Goal: Transaction & Acquisition: Purchase product/service

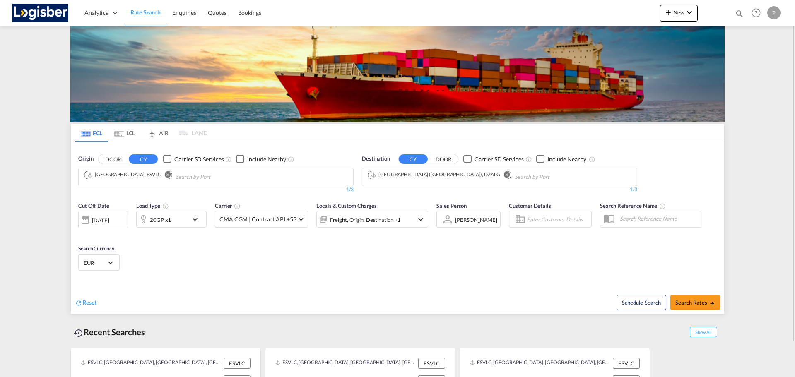
click at [165, 177] on md-icon "Remove" at bounding box center [168, 174] width 6 height 6
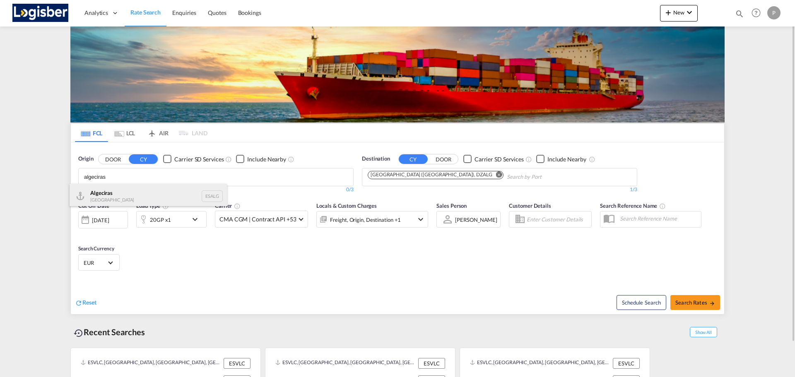
type input "algeciras"
click at [134, 195] on div "Algeciras [GEOGRAPHIC_DATA] ESALG" at bounding box center [148, 196] width 157 height 25
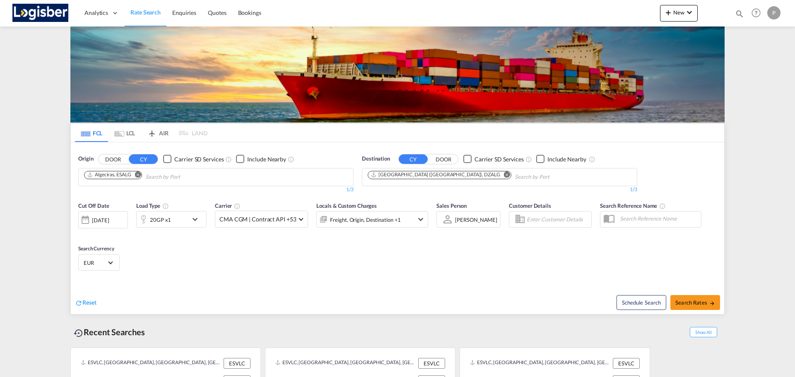
click at [504, 173] on md-icon "Remove" at bounding box center [507, 174] width 6 height 6
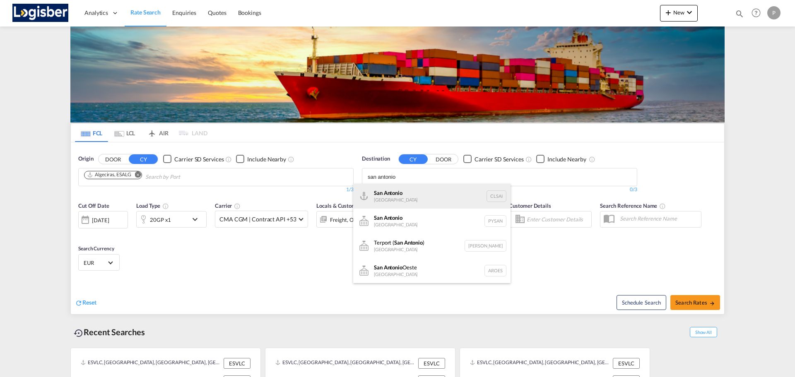
type input "san antonio"
click at [431, 188] on div "San Antonio [GEOGRAPHIC_DATA] CLSAI" at bounding box center [431, 196] width 157 height 25
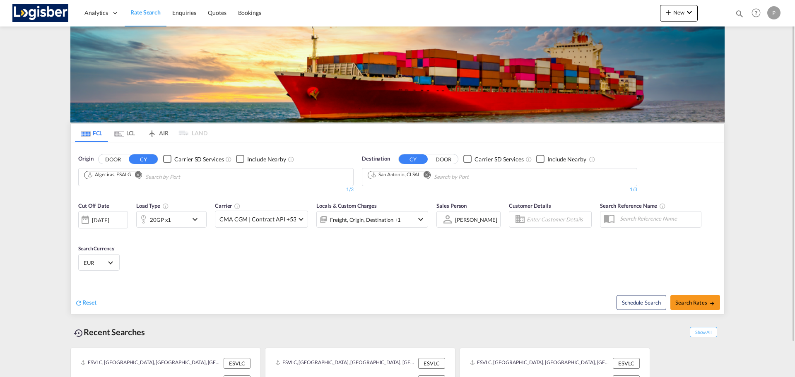
click at [178, 221] on div "20GP x1" at bounding box center [162, 219] width 51 height 17
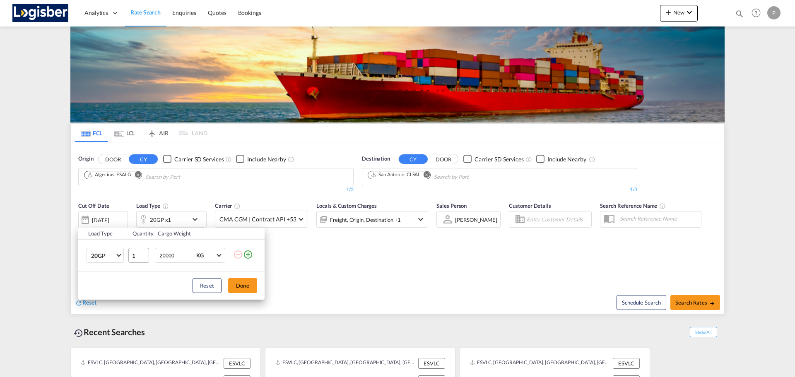
drag, startPoint x: 176, startPoint y: 256, endPoint x: 146, endPoint y: 253, distance: 30.7
click at [155, 255] on div "20000 KG KG" at bounding box center [190, 255] width 70 height 15
type input "24000"
click at [249, 282] on button "Done" at bounding box center [242, 285] width 29 height 15
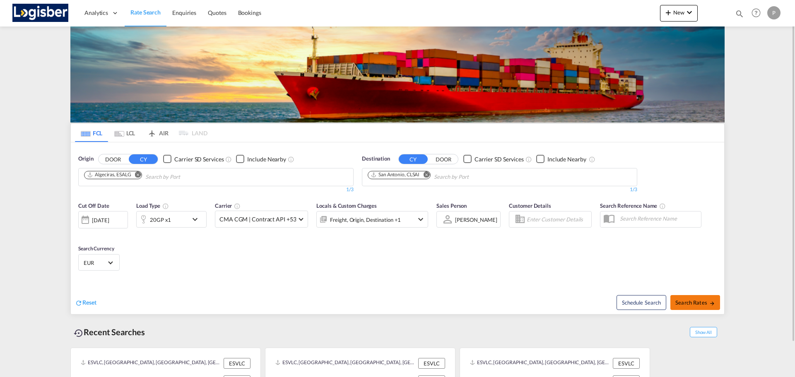
click at [702, 306] on button "Search Rates" at bounding box center [695, 302] width 50 height 15
type input "ESALG to CLSAI / [DATE]"
